Goal: Task Accomplishment & Management: Use online tool/utility

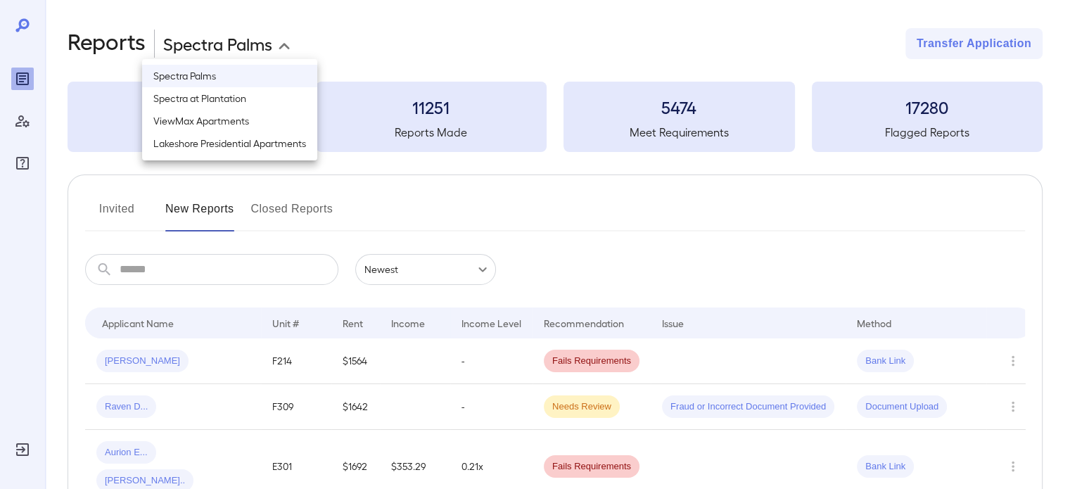
click at [231, 37] on body "**********" at bounding box center [535, 244] width 1070 height 489
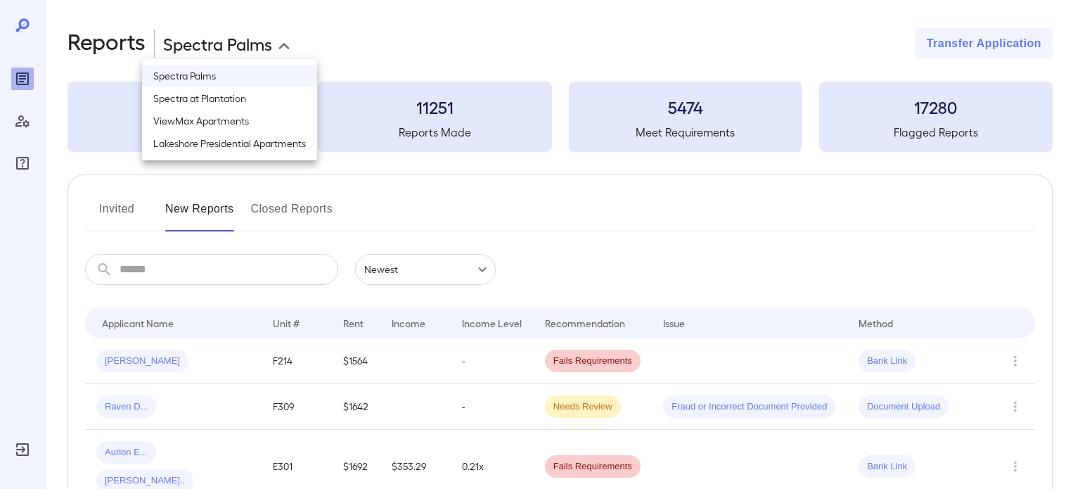
click at [253, 105] on li "Spectra at Plantation" at bounding box center [229, 98] width 175 height 23
type input "**********"
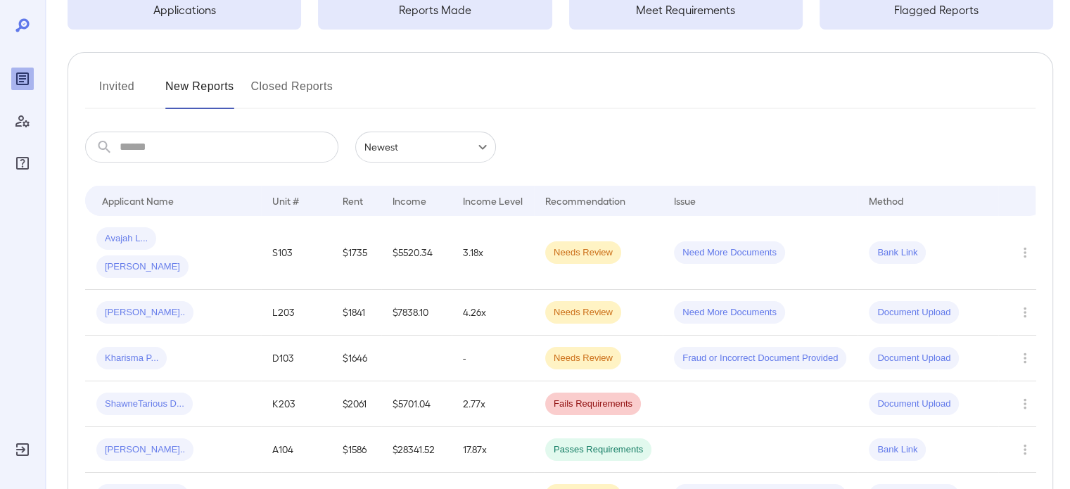
scroll to position [141, 0]
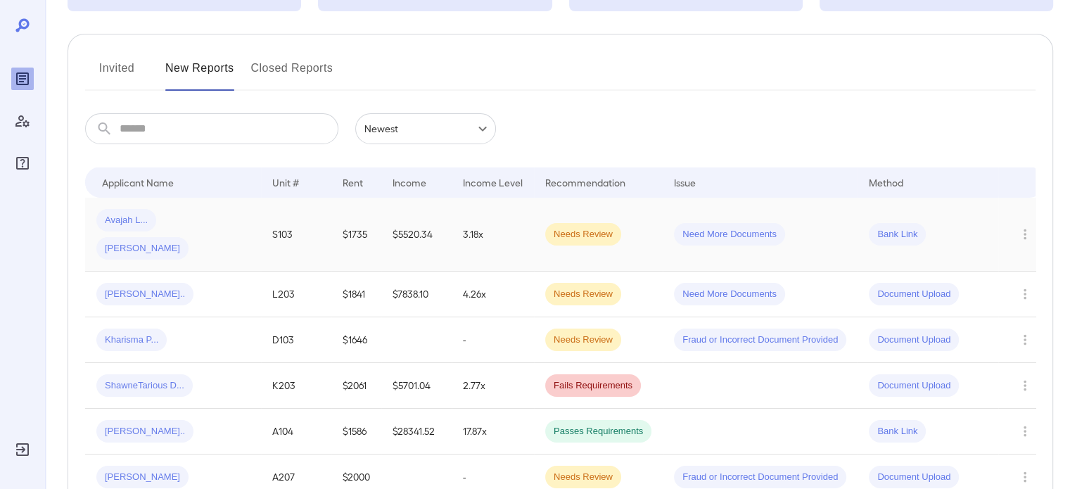
click at [271, 219] on td "S103" at bounding box center [296, 235] width 70 height 74
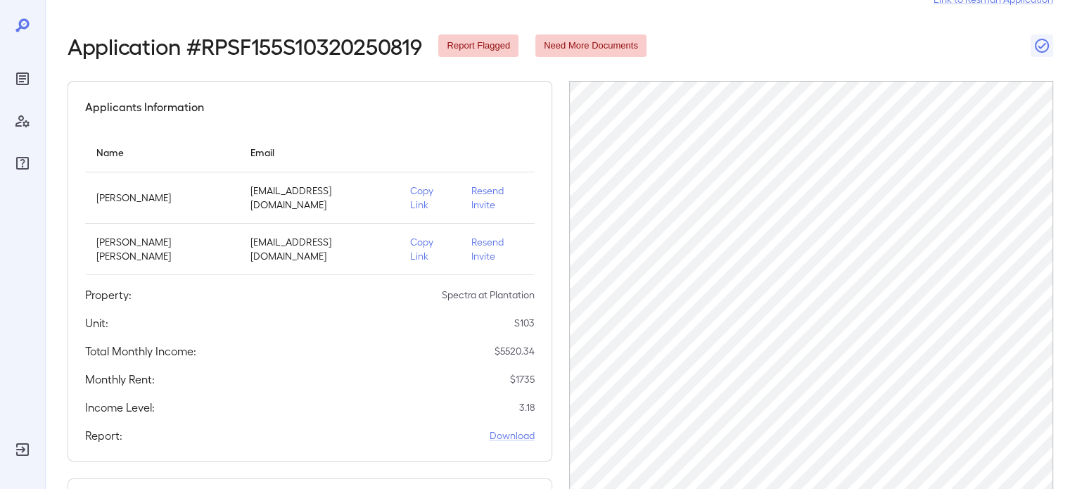
scroll to position [70, 0]
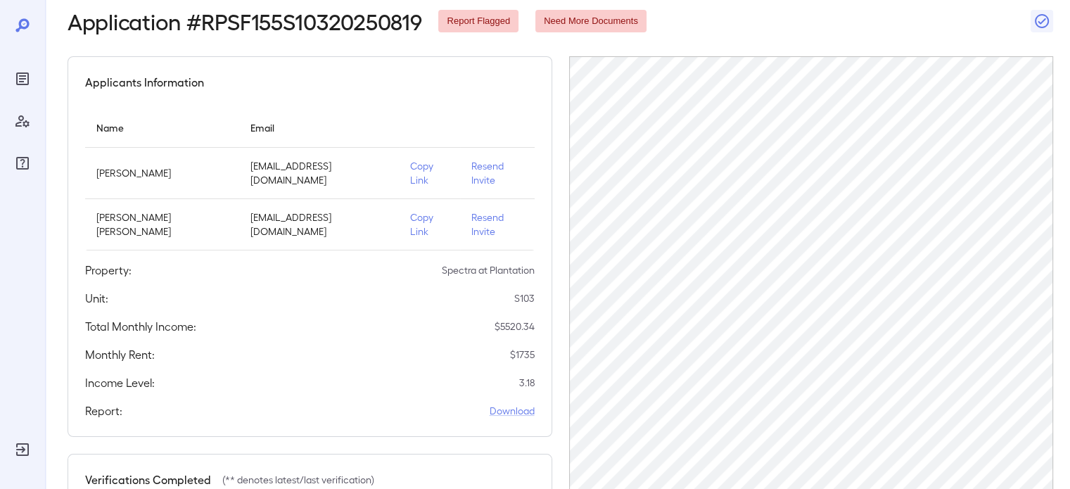
click at [414, 165] on p "Copy Link" at bounding box center [429, 173] width 39 height 28
click at [25, 25] on icon at bounding box center [22, 25] width 17 height 17
click at [19, 92] on div at bounding box center [22, 121] width 23 height 107
click at [21, 82] on icon "Reports" at bounding box center [22, 78] width 7 height 7
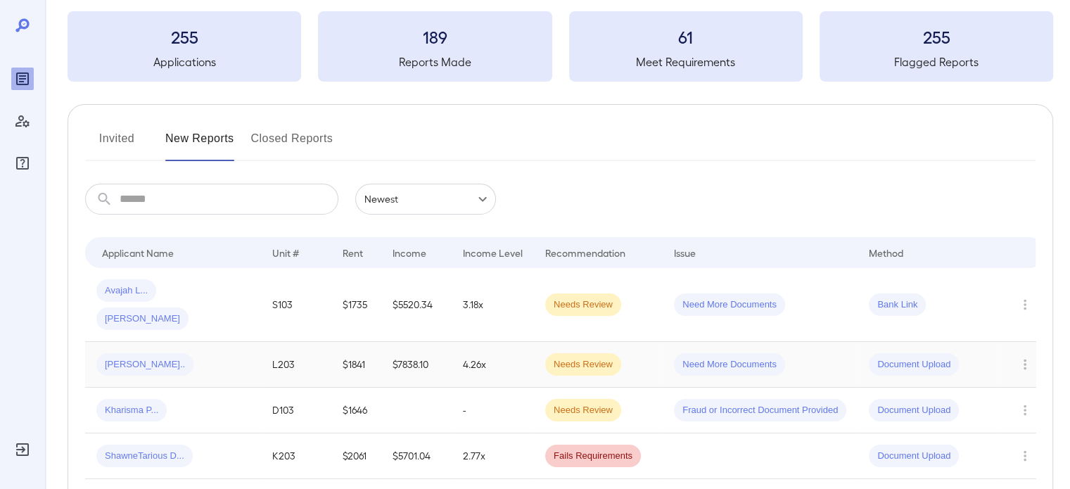
click at [239, 353] on div "[PERSON_NAME].." at bounding box center [172, 364] width 153 height 23
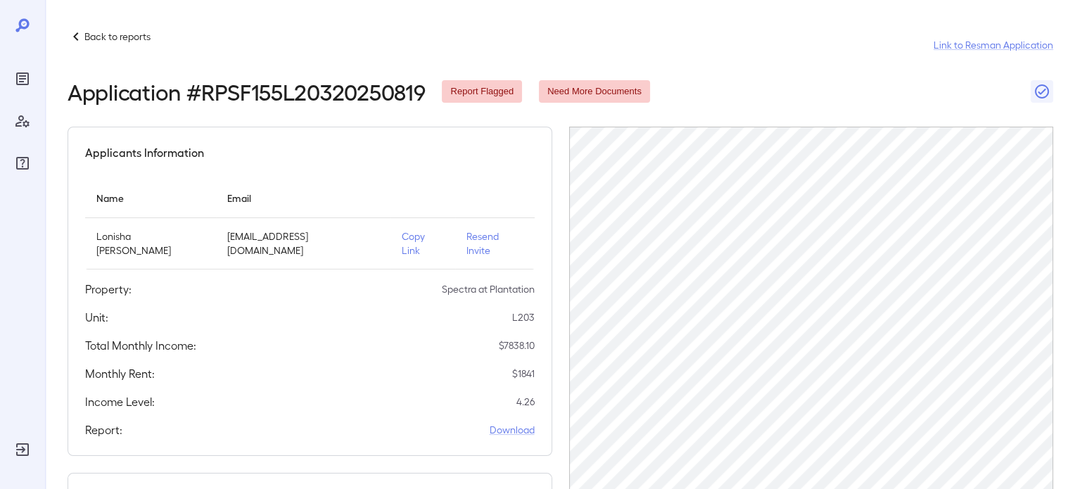
click at [411, 236] on p "Copy Link" at bounding box center [423, 243] width 42 height 28
